Goal: Information Seeking & Learning: Learn about a topic

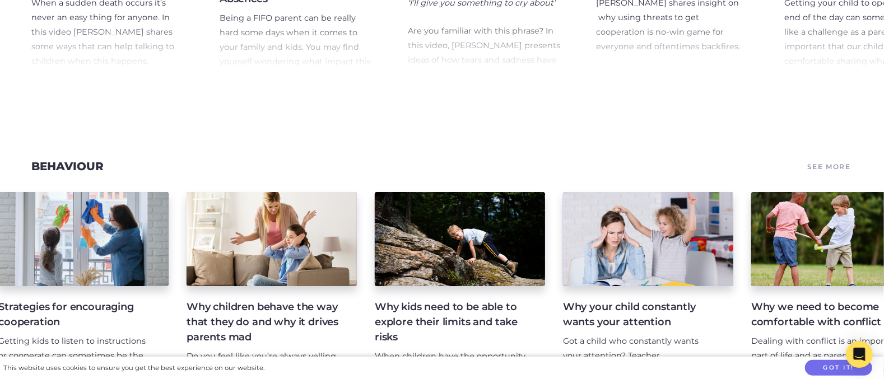
scroll to position [0, 976]
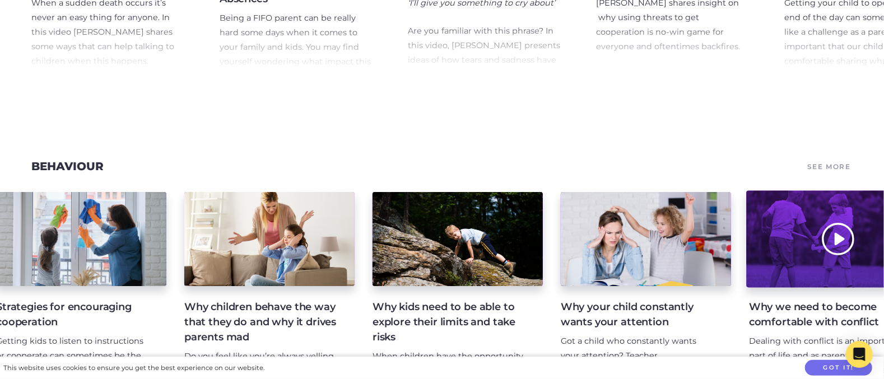
click at [789, 191] on div at bounding box center [833, 239] width 175 height 97
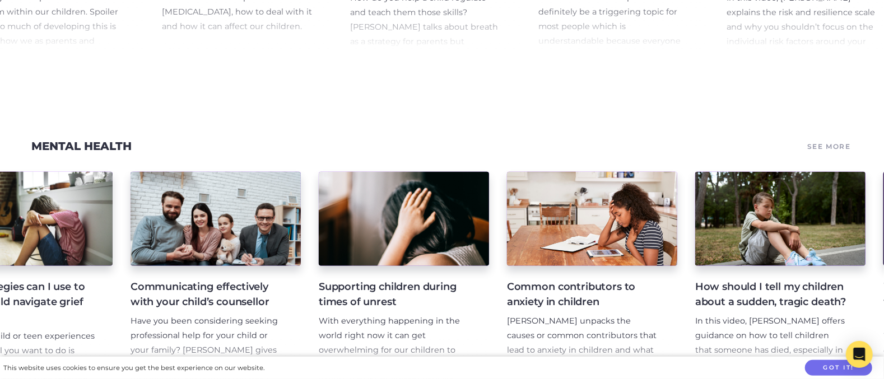
scroll to position [0, 468]
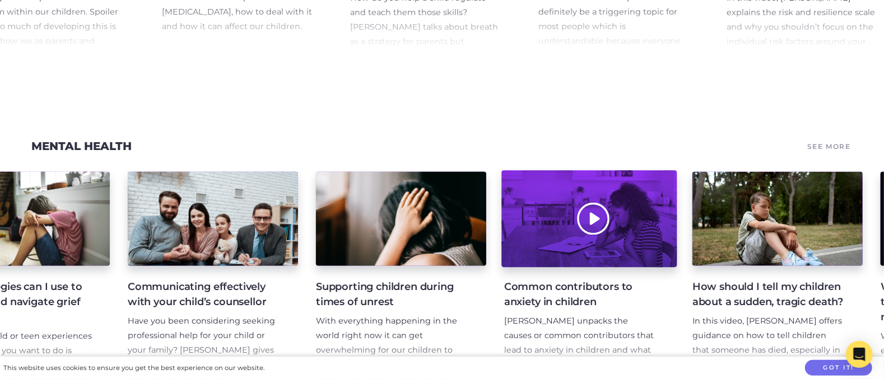
click at [557, 171] on div at bounding box center [588, 219] width 175 height 97
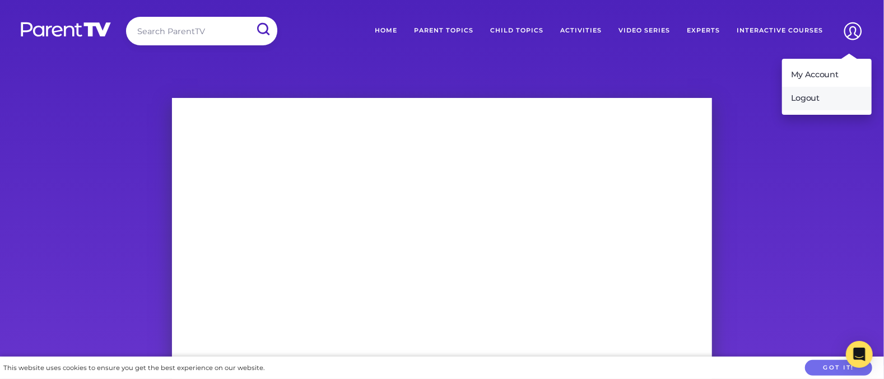
click at [825, 87] on link "Logout" at bounding box center [827, 99] width 90 height 24
